Goal: Use online tool/utility

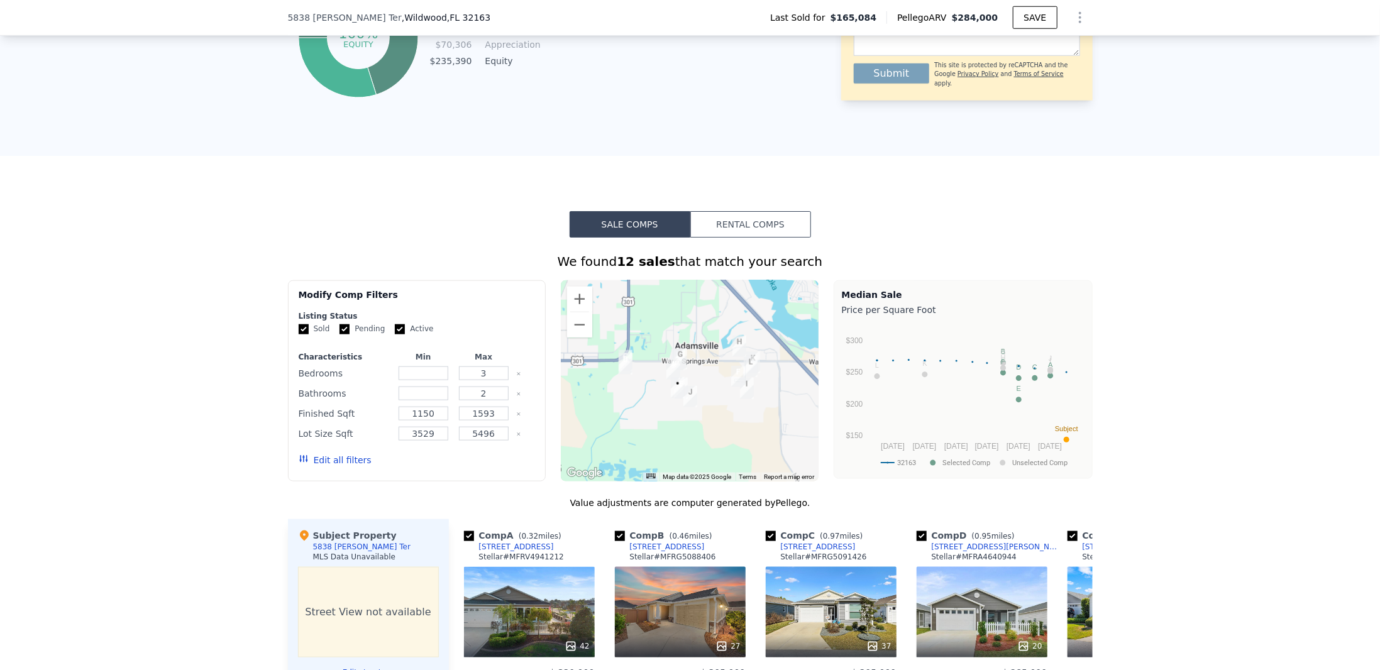
scroll to position [875, 0]
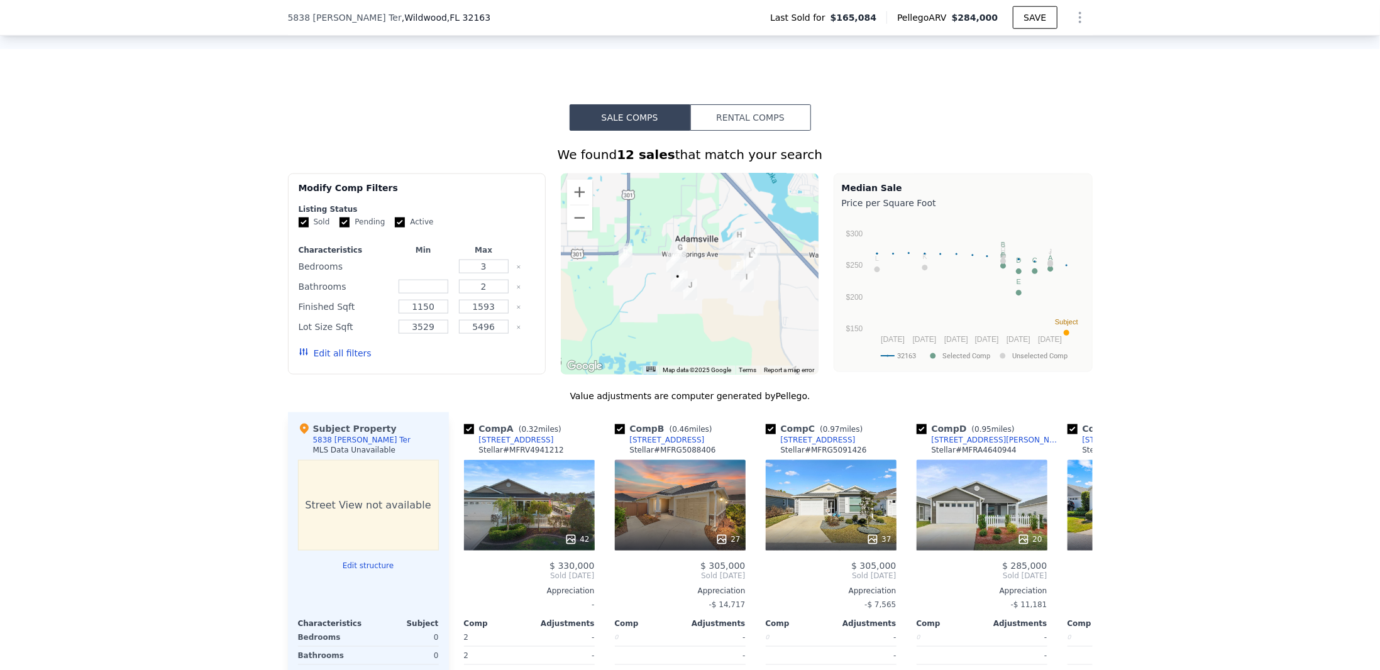
click at [429, 272] on input "number" at bounding box center [424, 267] width 50 height 14
type input "2"
click at [421, 291] on input "number" at bounding box center [424, 287] width 50 height 14
type input "2"
drag, startPoint x: 423, startPoint y: 314, endPoint x: 414, endPoint y: 321, distance: 11.7
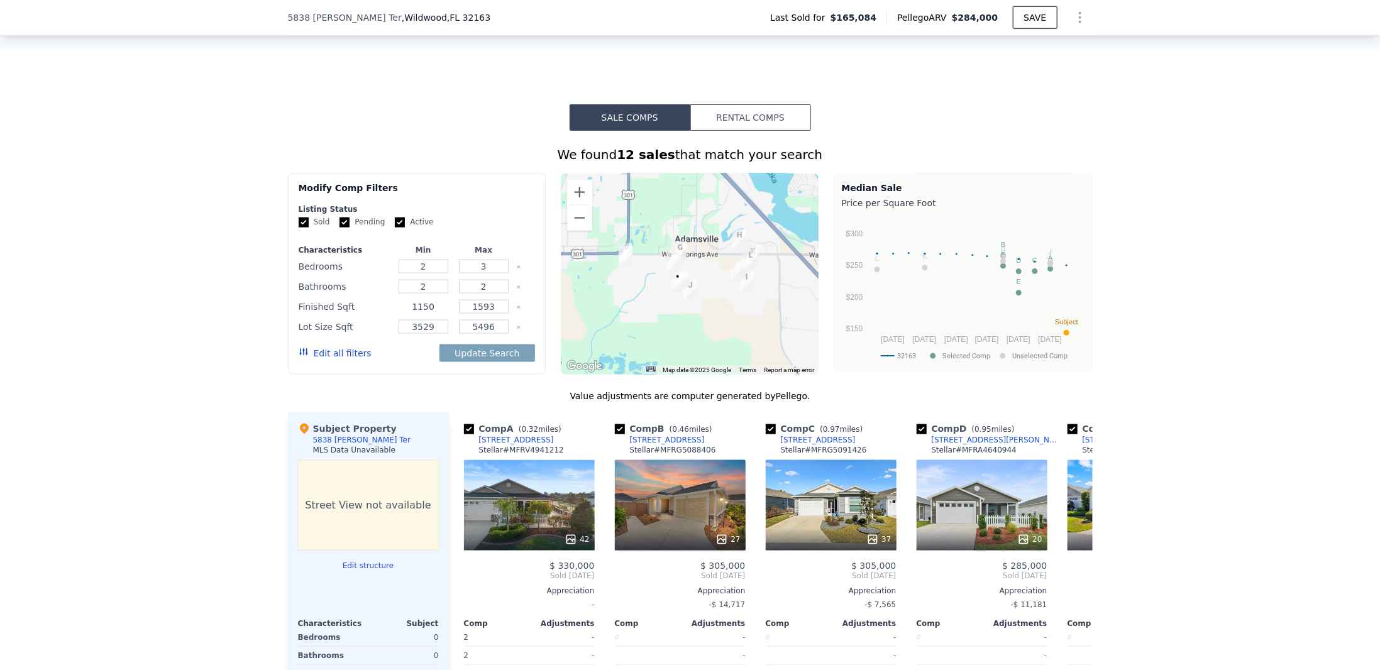
click at [414, 316] on div "1150" at bounding box center [422, 307] width 55 height 18
type input "1000"
click at [466, 362] on button "Update Search" at bounding box center [486, 354] width 95 height 18
checkbox input "false"
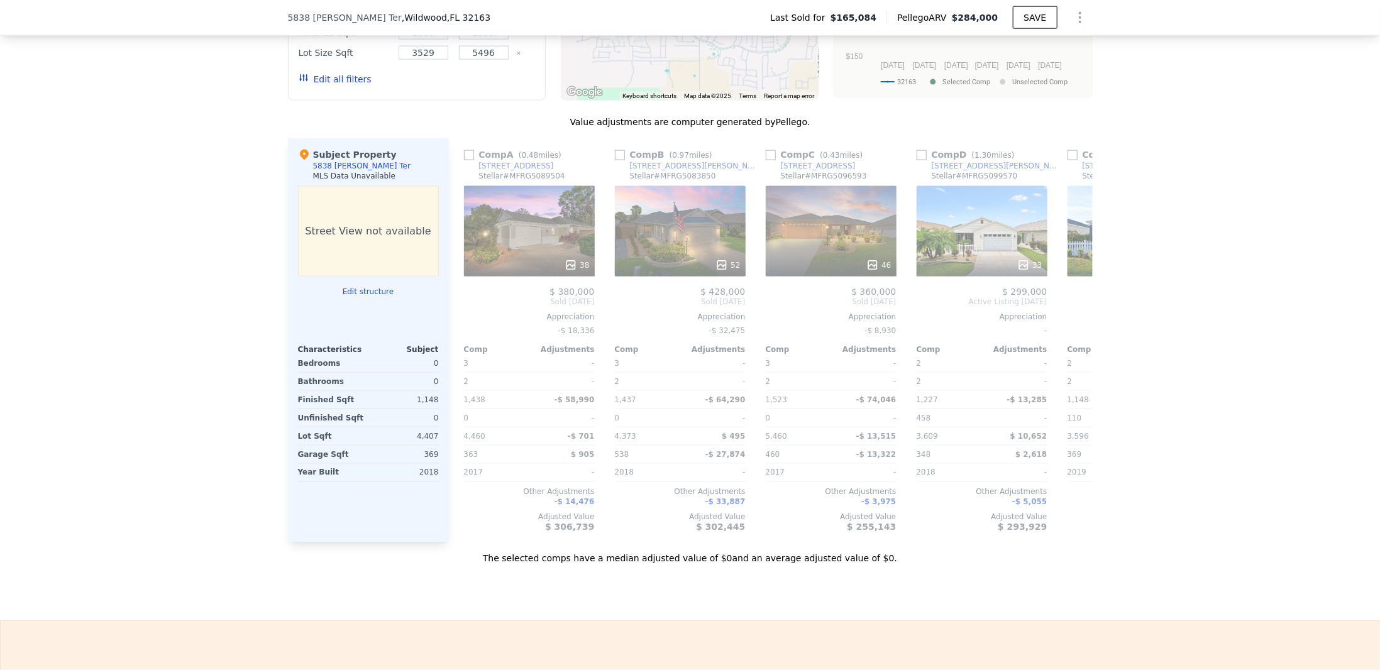
scroll to position [1169, 0]
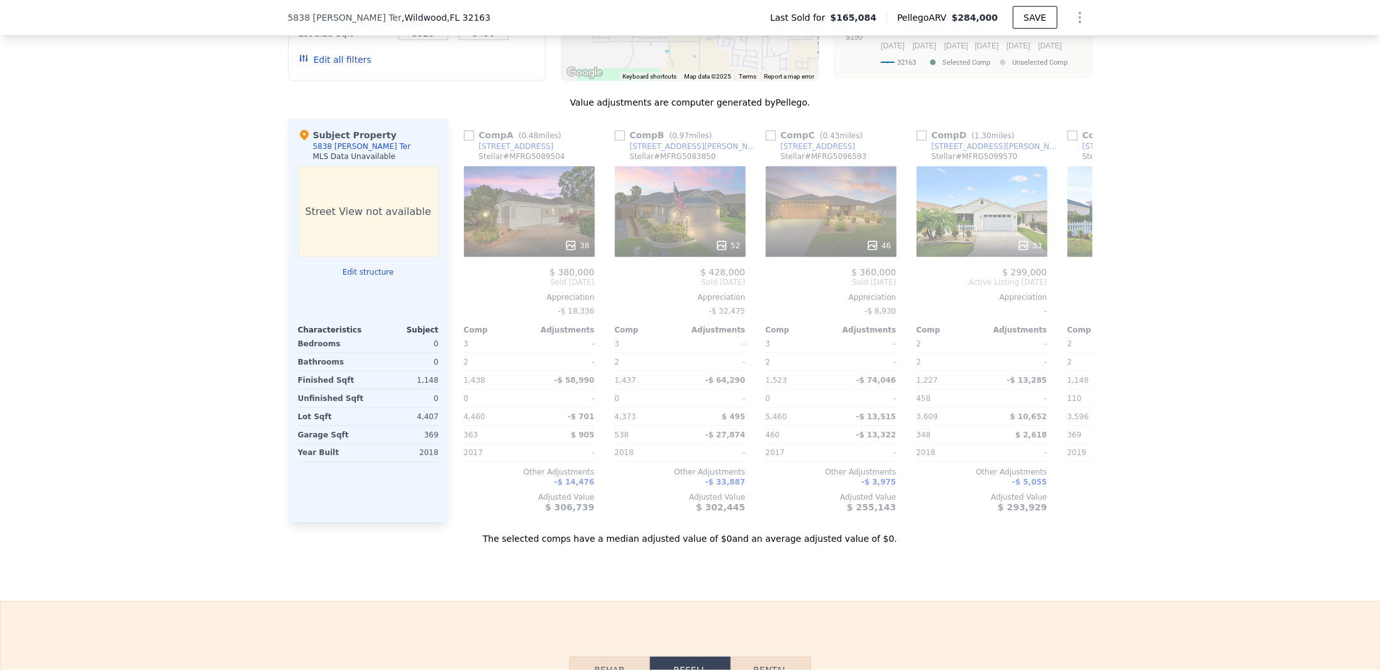
click at [358, 277] on button "Edit structure" at bounding box center [368, 272] width 141 height 10
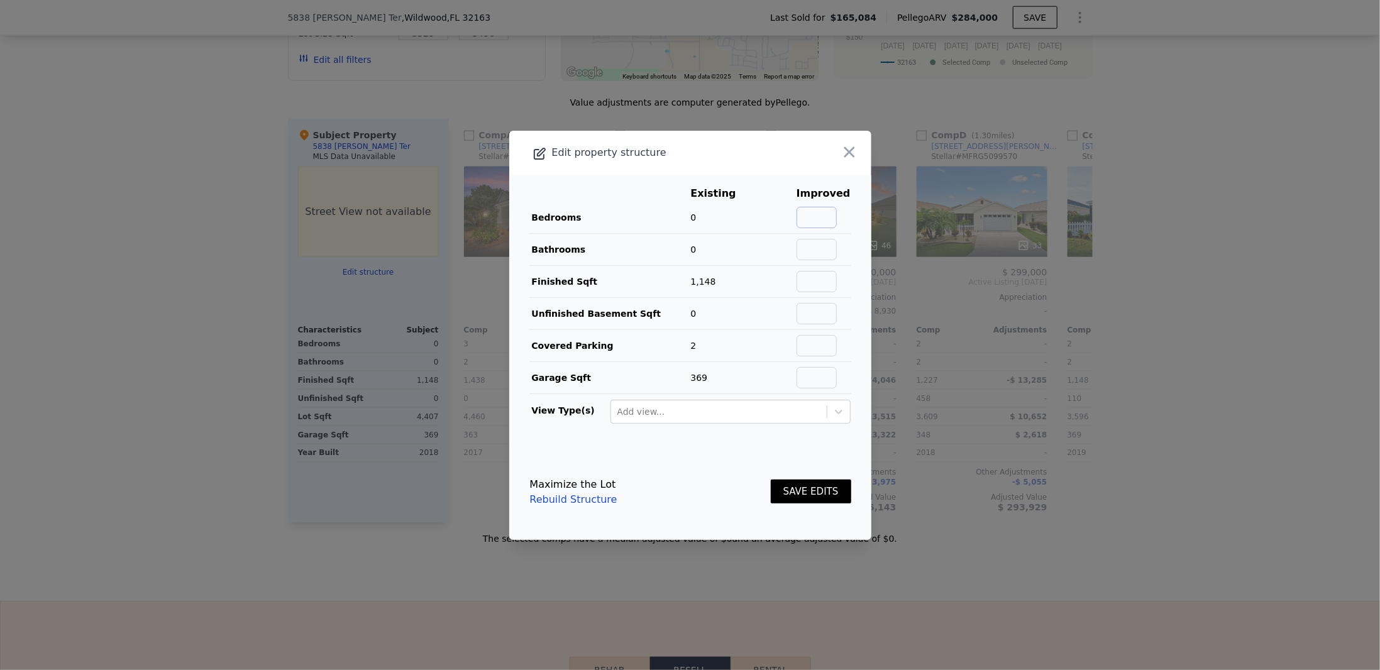
click at [820, 215] on input "text" at bounding box center [817, 217] width 40 height 21
type input "2"
click at [824, 248] on input "text" at bounding box center [817, 249] width 40 height 21
type input "2"
click at [805, 489] on button "SAVE EDITS" at bounding box center [811, 492] width 80 height 25
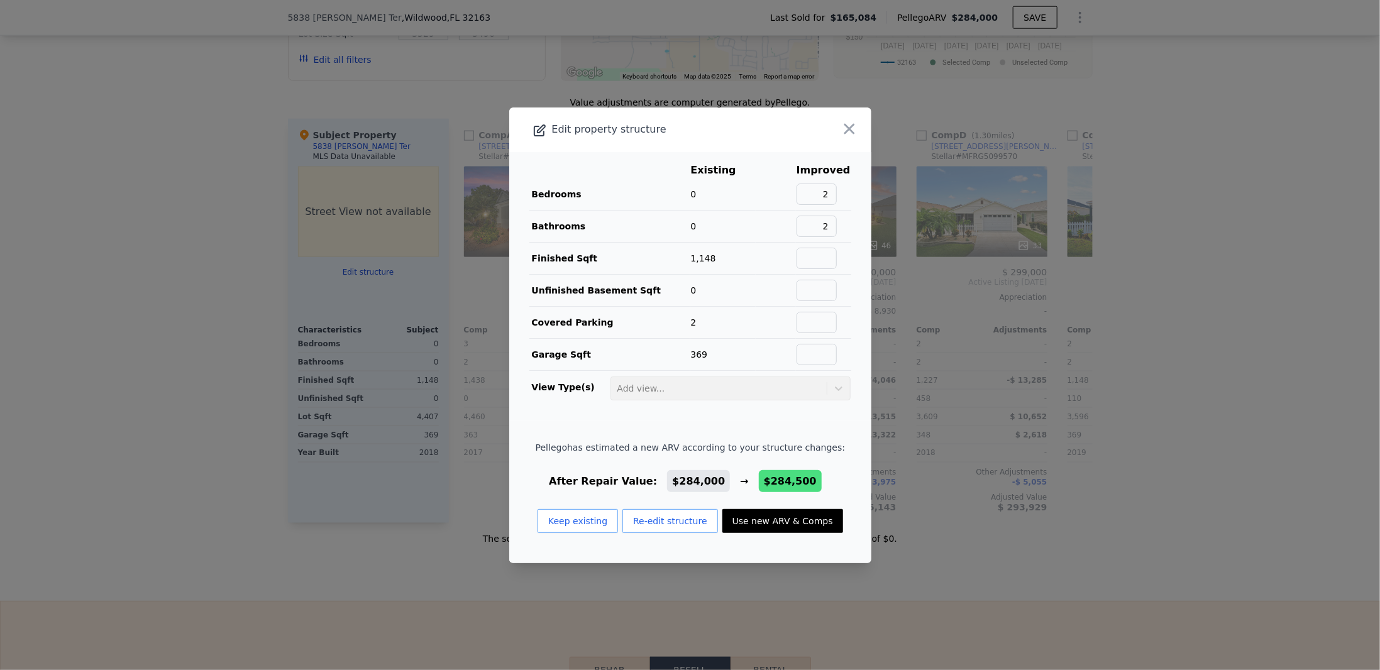
click at [747, 521] on button "Use new ARV & Comps" at bounding box center [782, 521] width 121 height 24
type input "1150"
type input "$ 284,500"
type input "$ 90,494"
checkbox input "true"
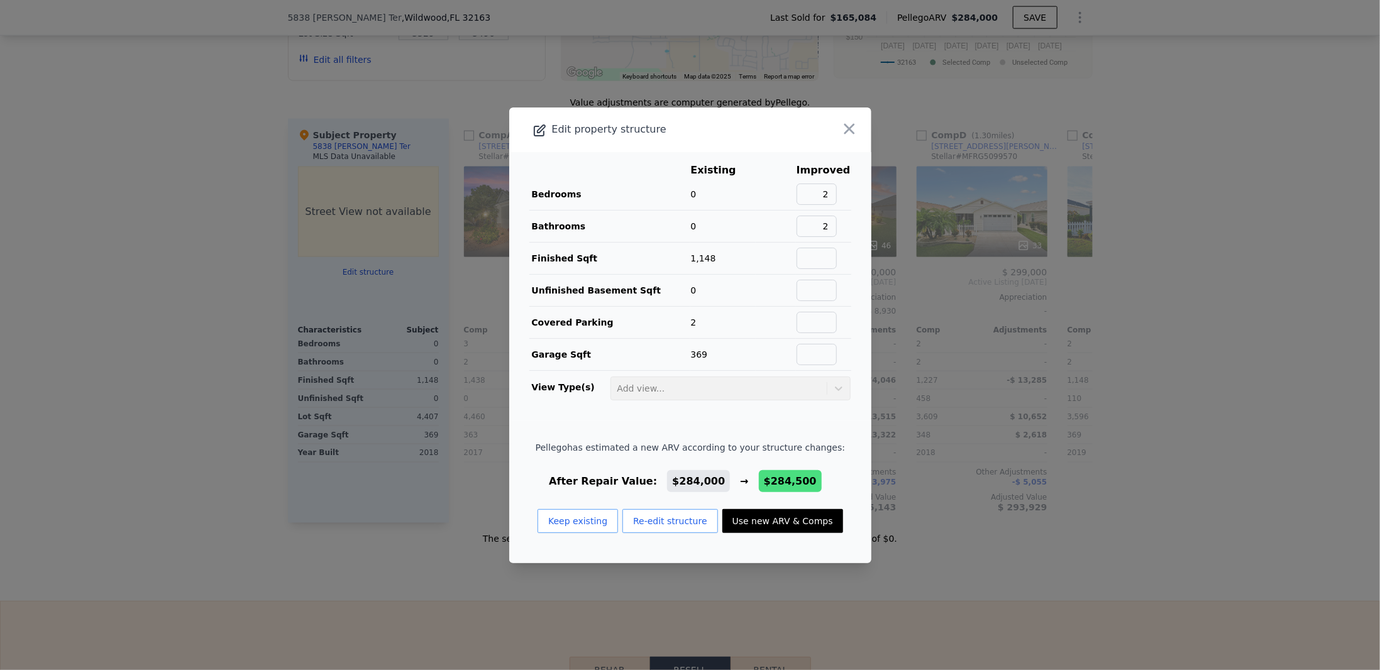
checkbox input "true"
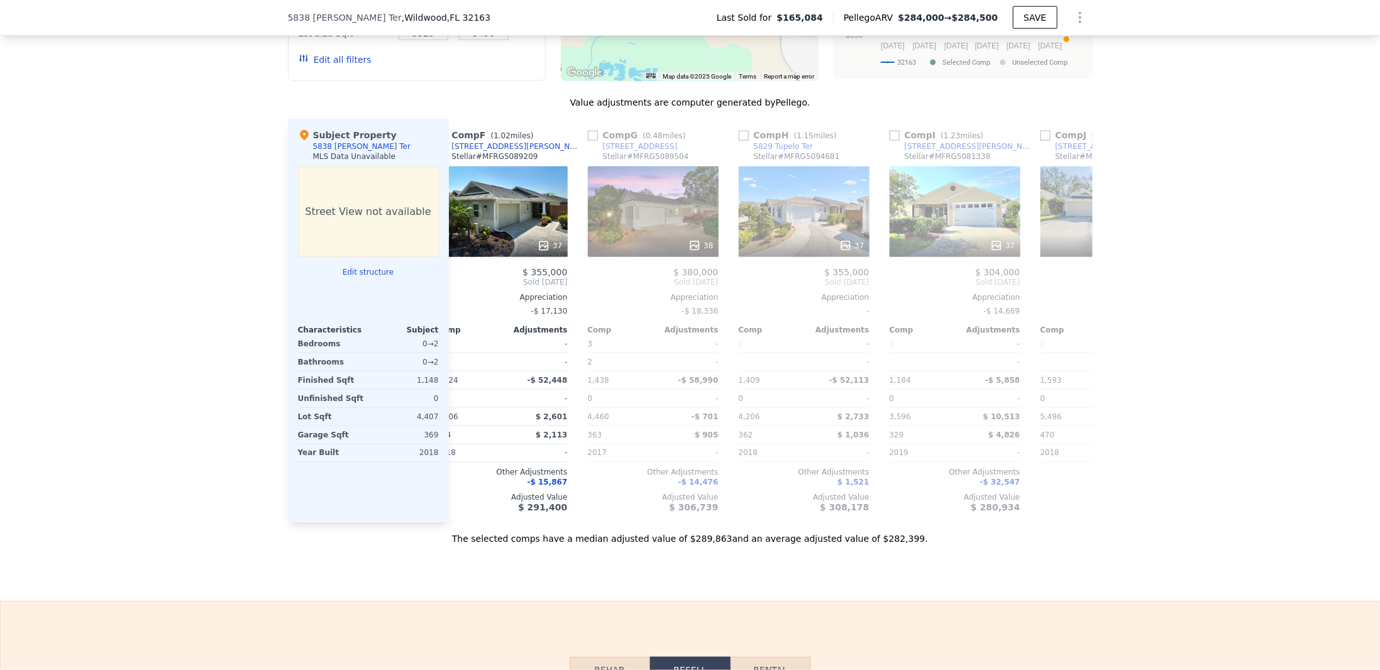
scroll to position [0, 619]
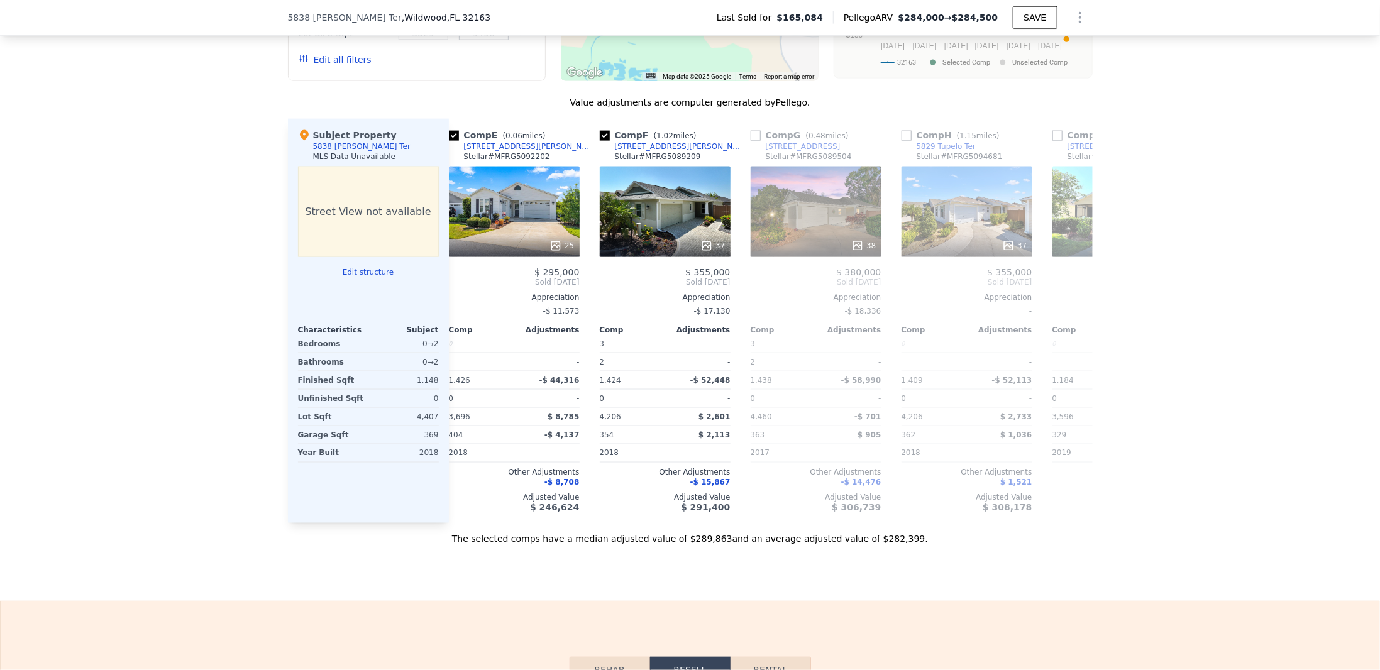
type input "$ 284,000"
type input "$ 90,025"
